Goal: Find specific page/section

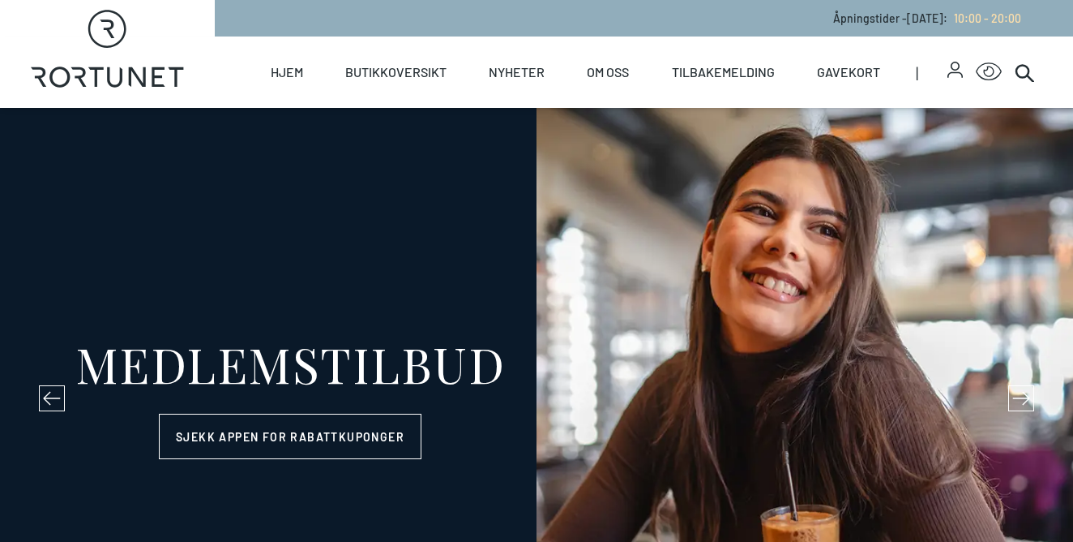
select select "NO"
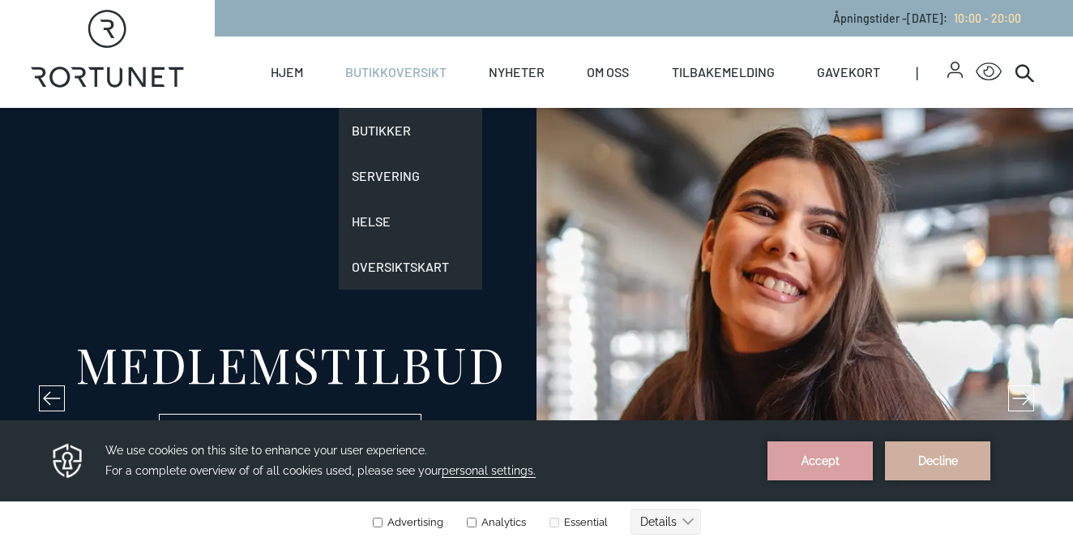
click at [370, 73] on link "Butikkoversikt" at bounding box center [395, 71] width 101 height 71
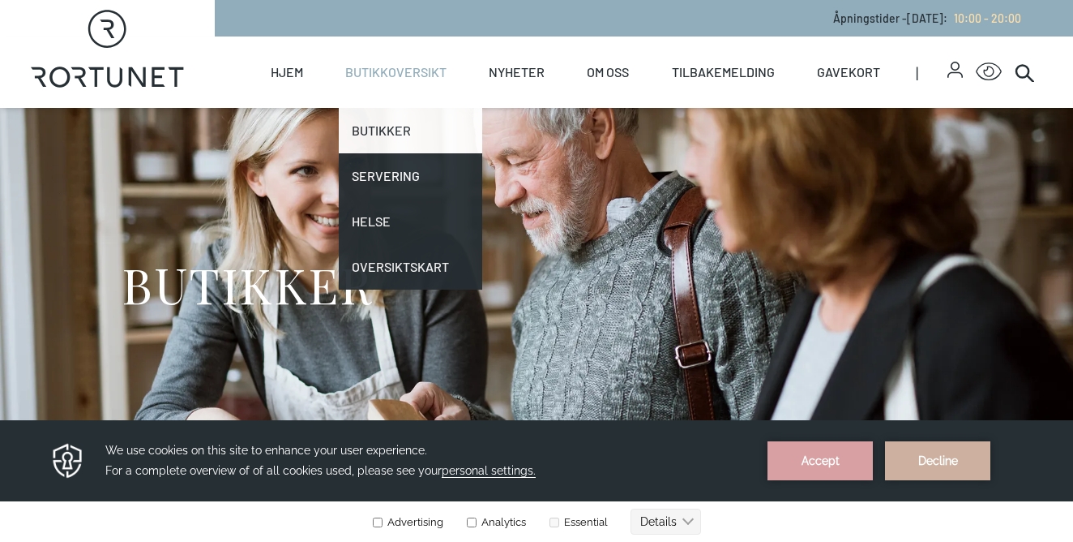
click at [426, 123] on link "Butikker" at bounding box center [411, 130] width 144 height 45
click at [409, 126] on link "Butikker" at bounding box center [411, 130] width 144 height 45
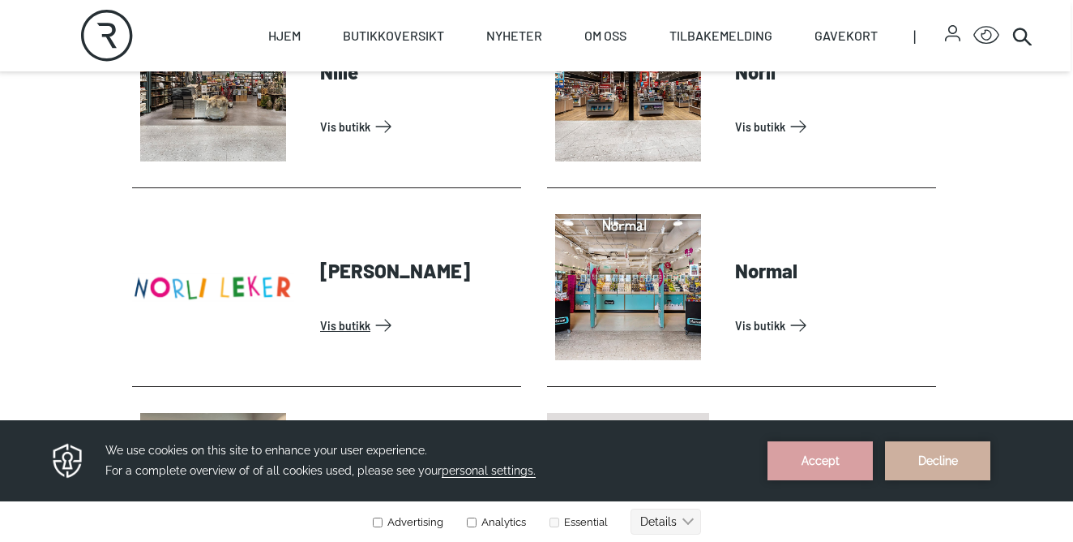
scroll to position [3158, 2]
click at [384, 320] on link "Vis butikk" at bounding box center [417, 324] width 195 height 26
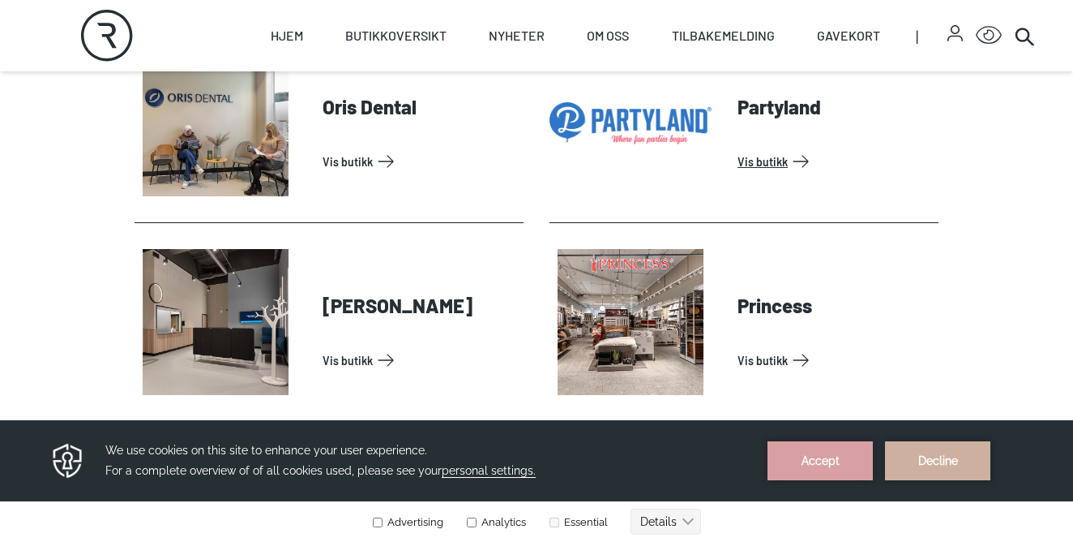
scroll to position [3522, 0]
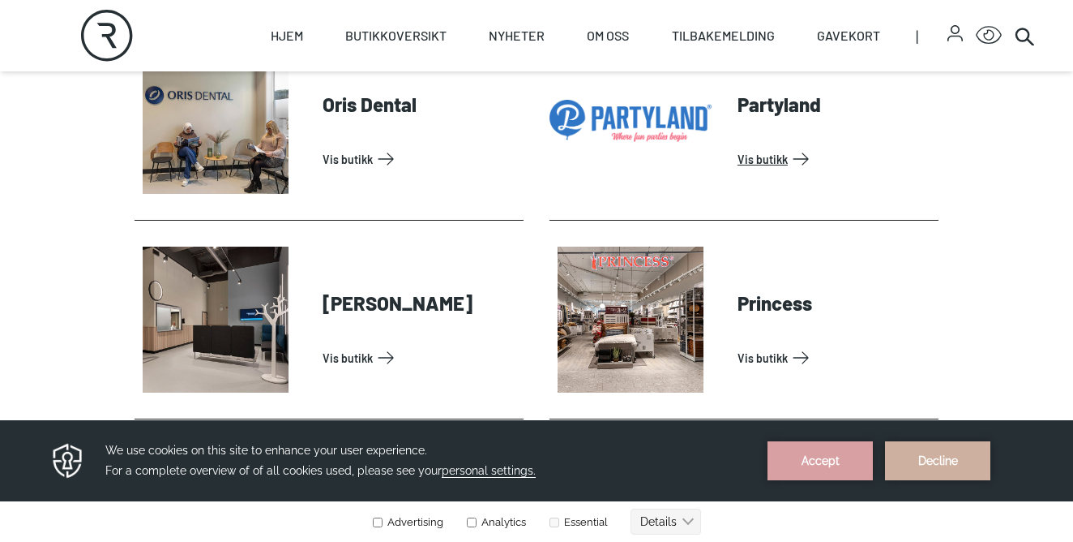
click at [804, 154] on link "Vis butikk" at bounding box center [835, 159] width 195 height 26
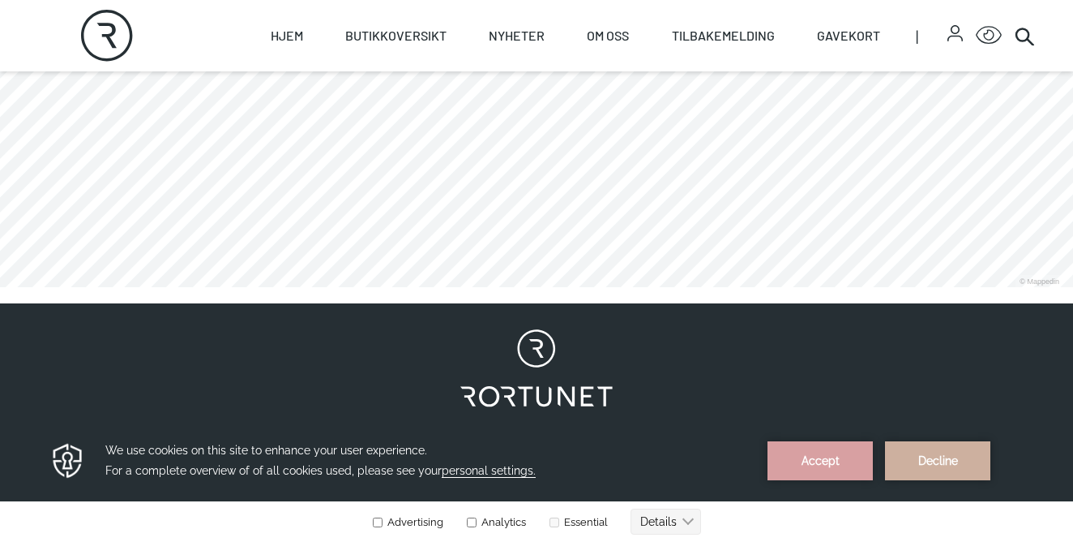
scroll to position [1397, 0]
